Goal: Check status: Check status

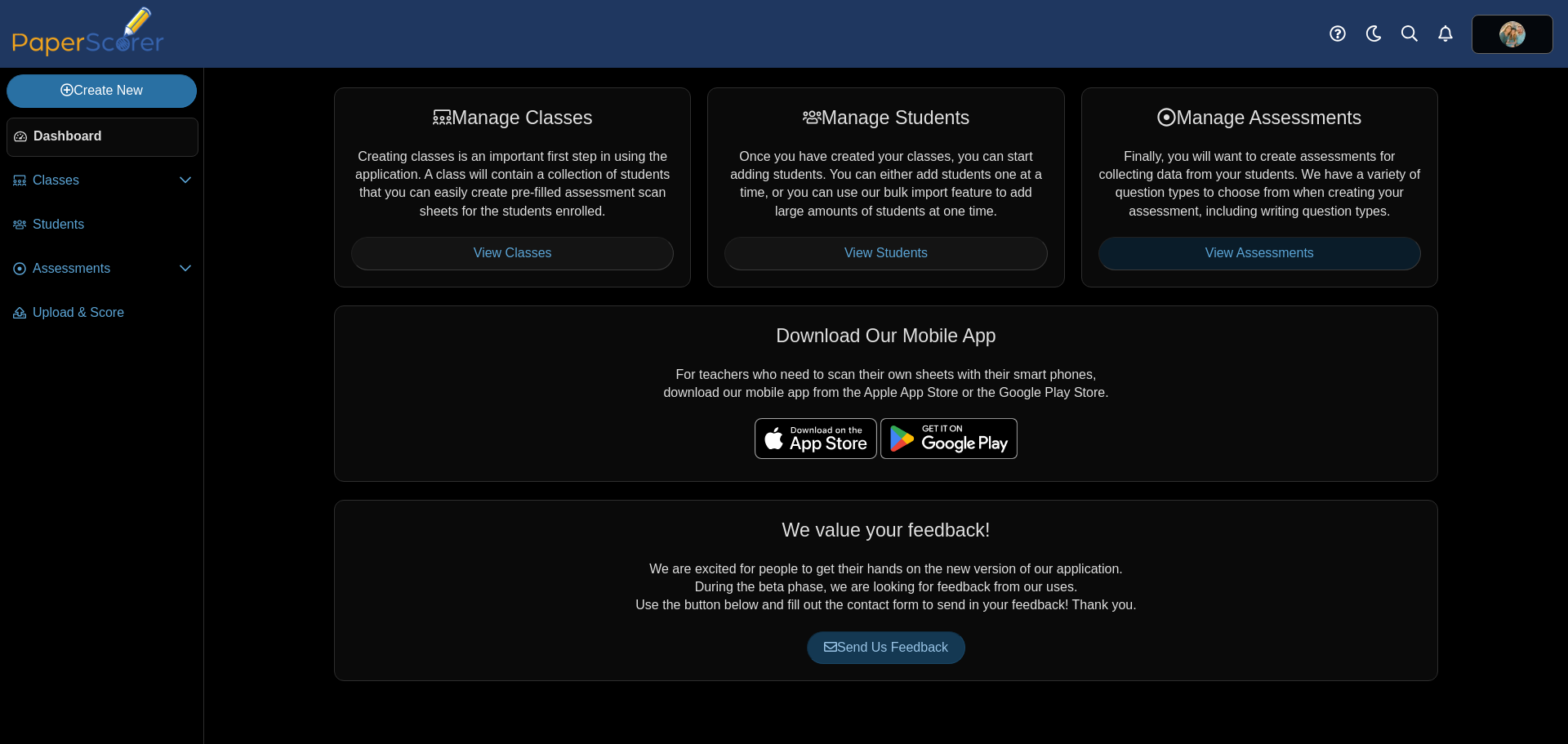
click at [1223, 261] on link "View Assessments" at bounding box center [1259, 253] width 322 height 33
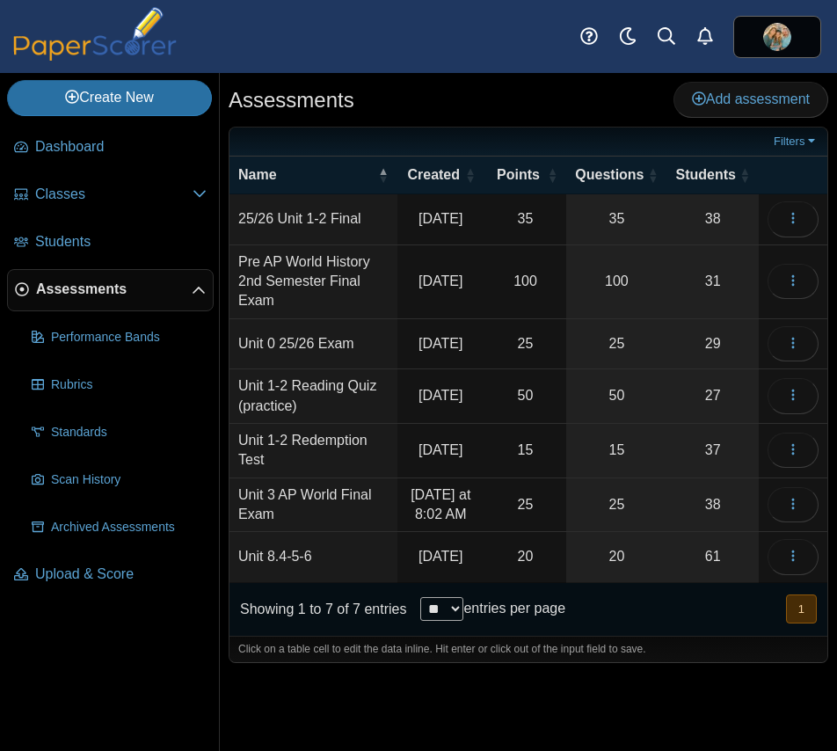
click at [329, 221] on td "25/26 Unit 1-2 Final" at bounding box center [313, 219] width 168 height 50
click at [799, 221] on icon "button" at bounding box center [793, 218] width 14 height 14
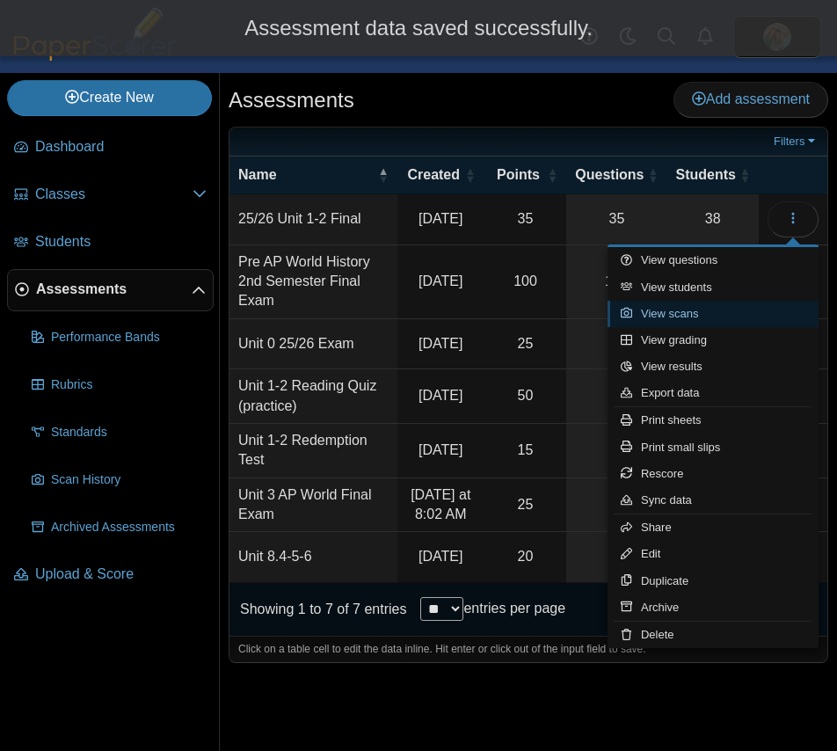
click at [686, 316] on link "View scans" at bounding box center [712, 314] width 211 height 26
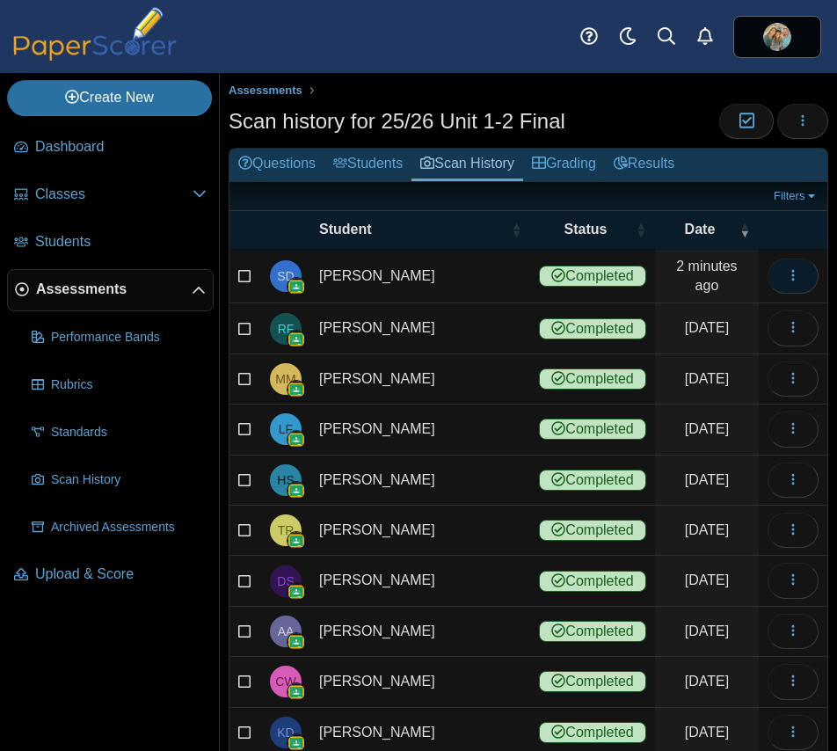
click at [786, 276] on icon "button" at bounding box center [793, 275] width 14 height 14
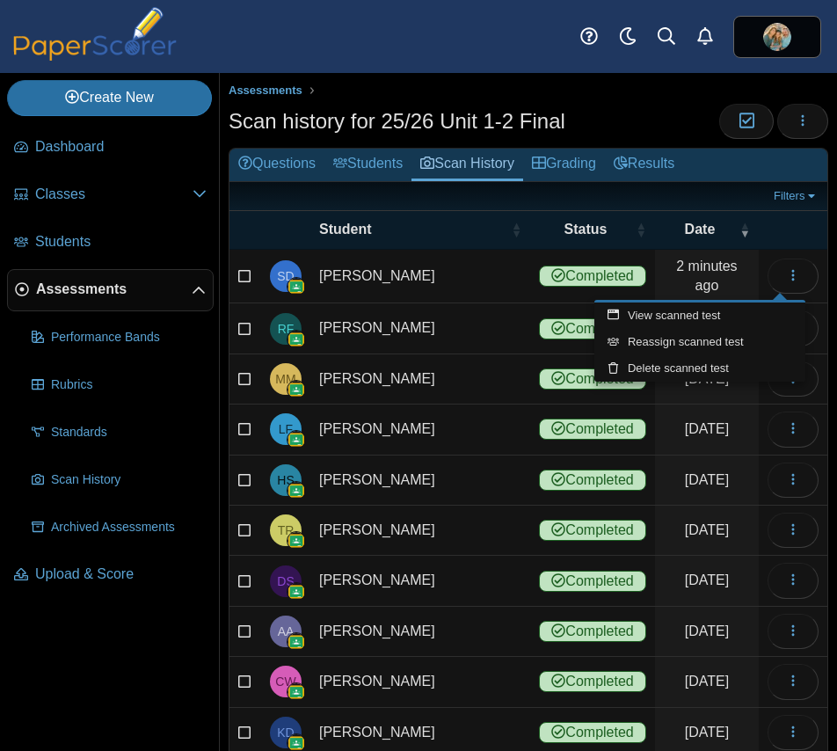
click at [411, 276] on td "Daly, Sean" at bounding box center [420, 277] width 220 height 54
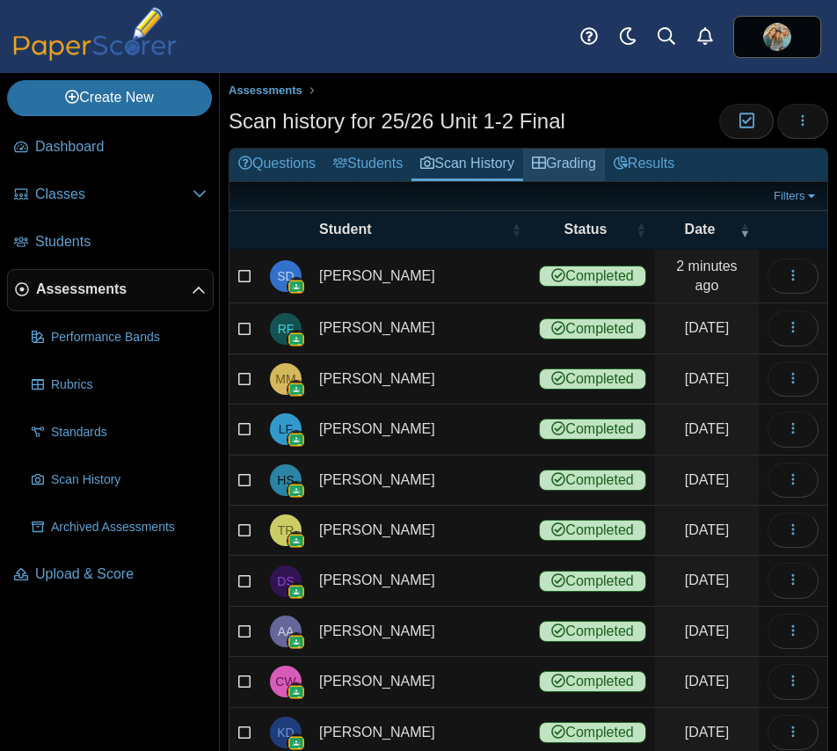
click at [600, 166] on link "Grading" at bounding box center [564, 165] width 82 height 33
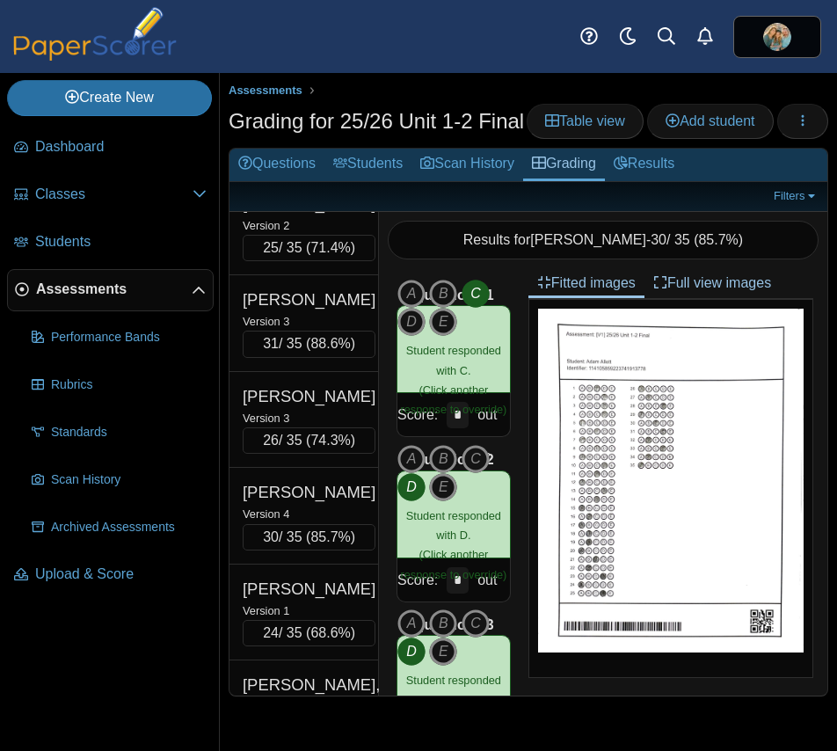
scroll to position [264, 0]
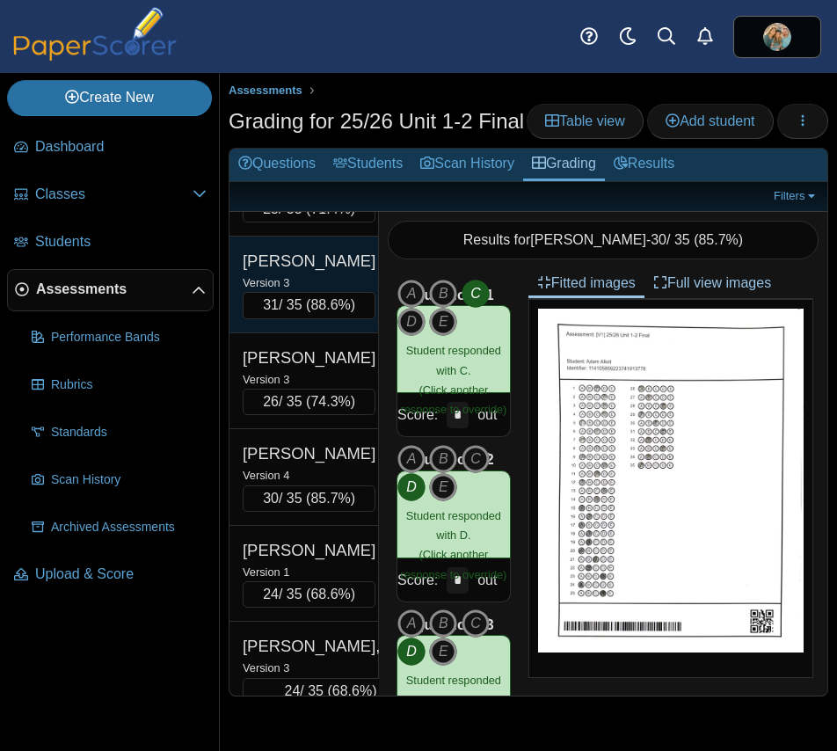
click at [292, 272] on div "Daly, Sean" at bounding box center [309, 261] width 133 height 23
